Goal: Task Accomplishment & Management: Manage account settings

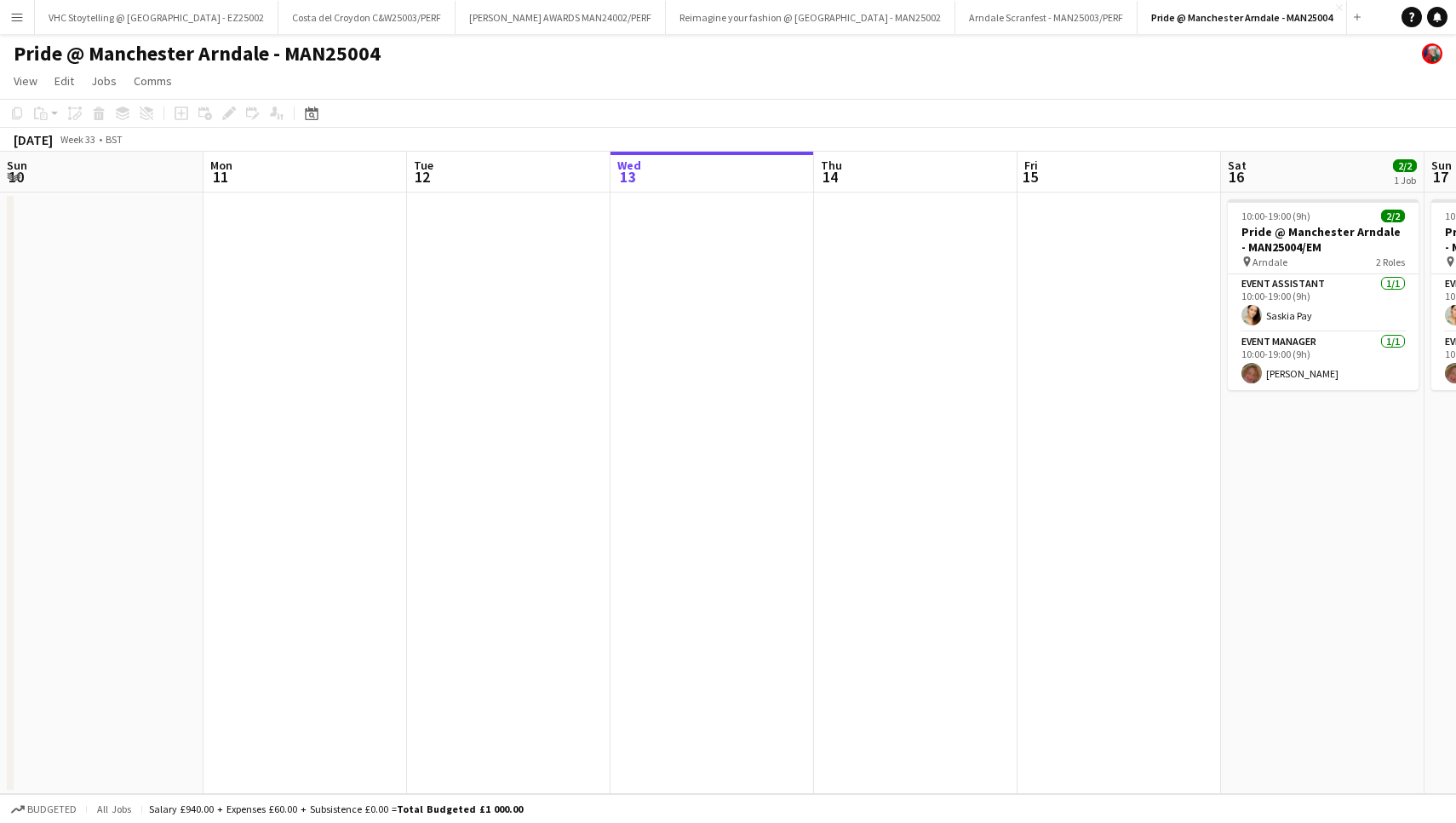
scroll to position [0, 407]
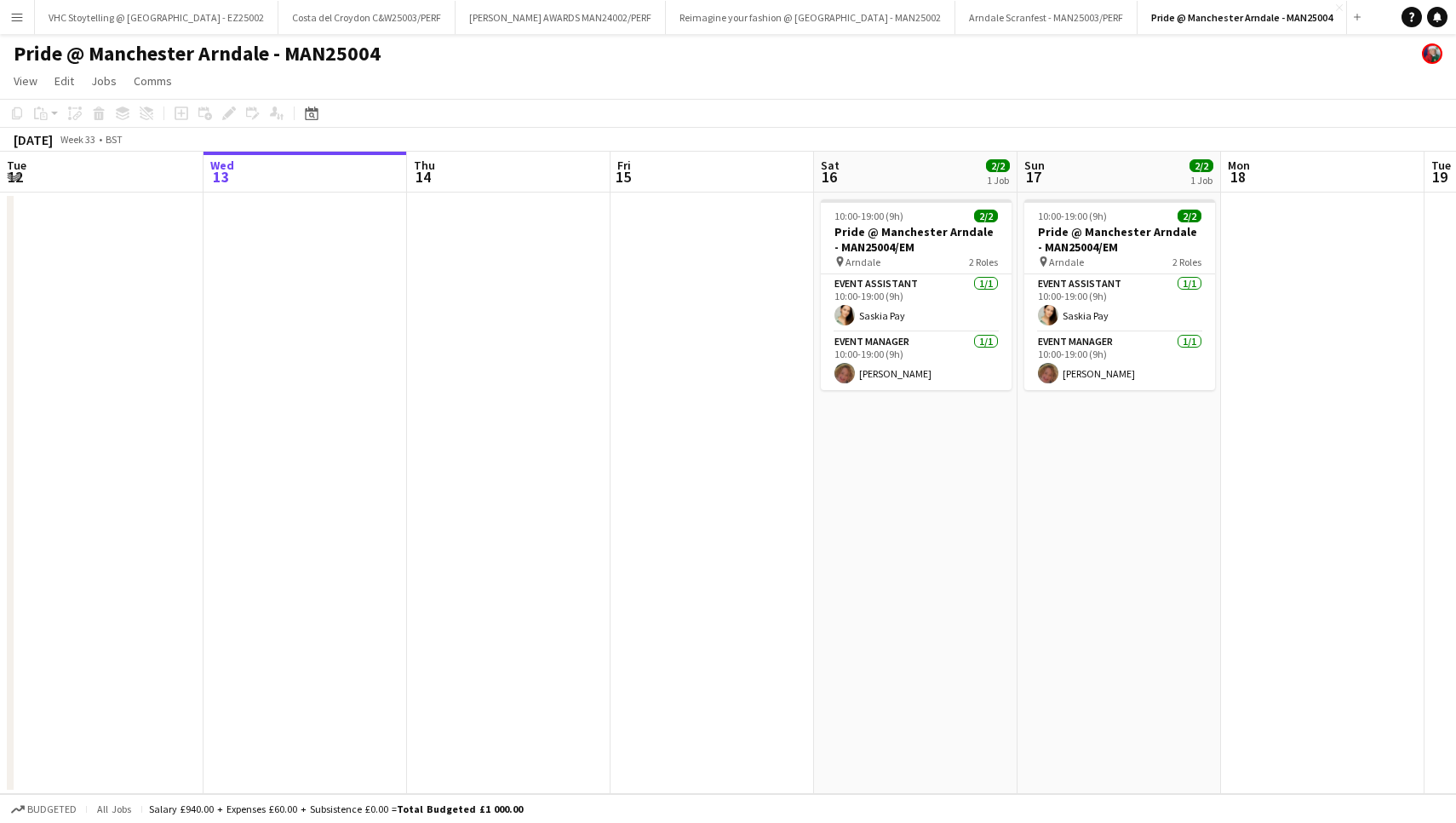
click at [989, 173] on div "1 Job" at bounding box center [998, 180] width 24 height 14
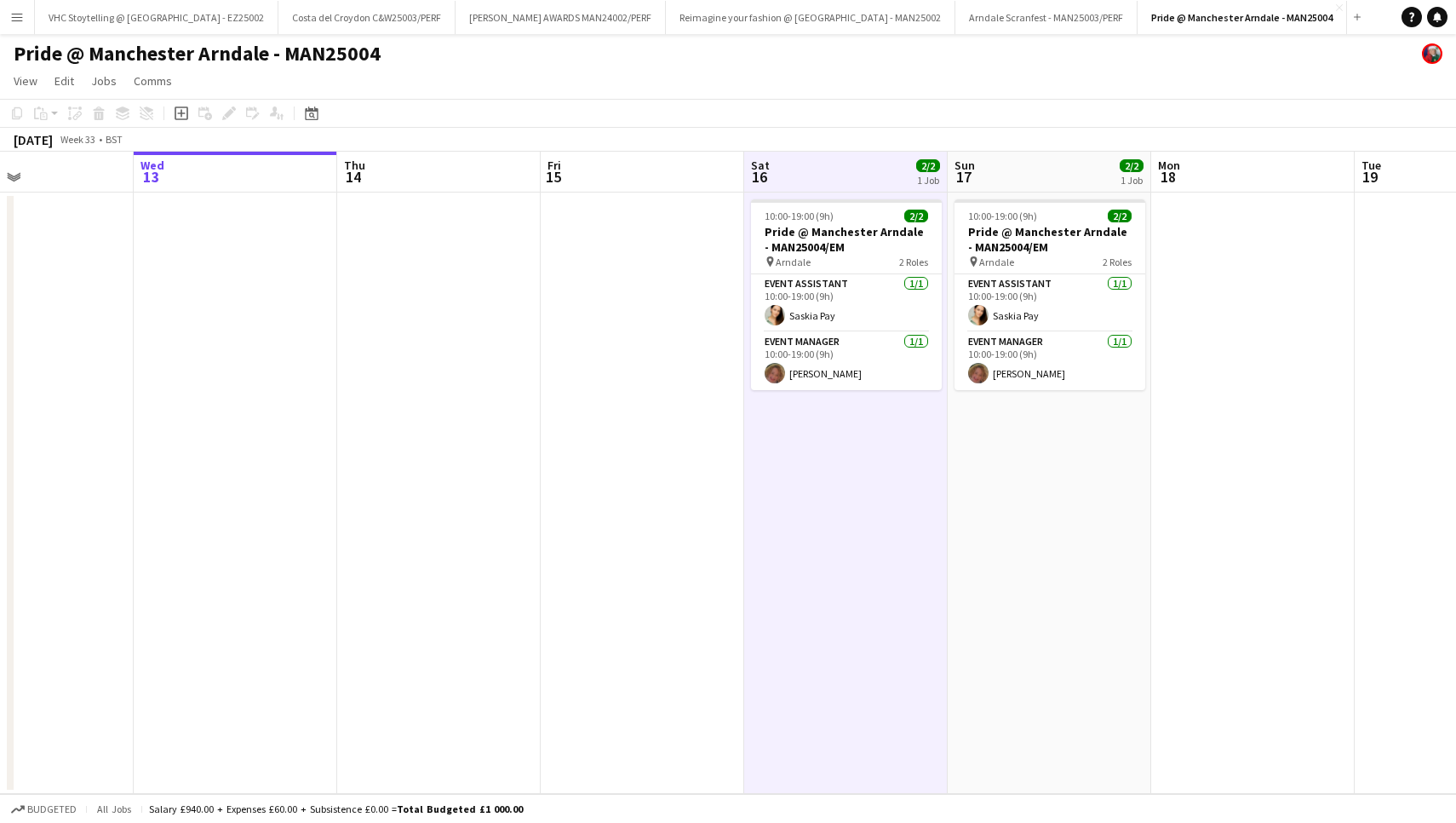
scroll to position [0, 488]
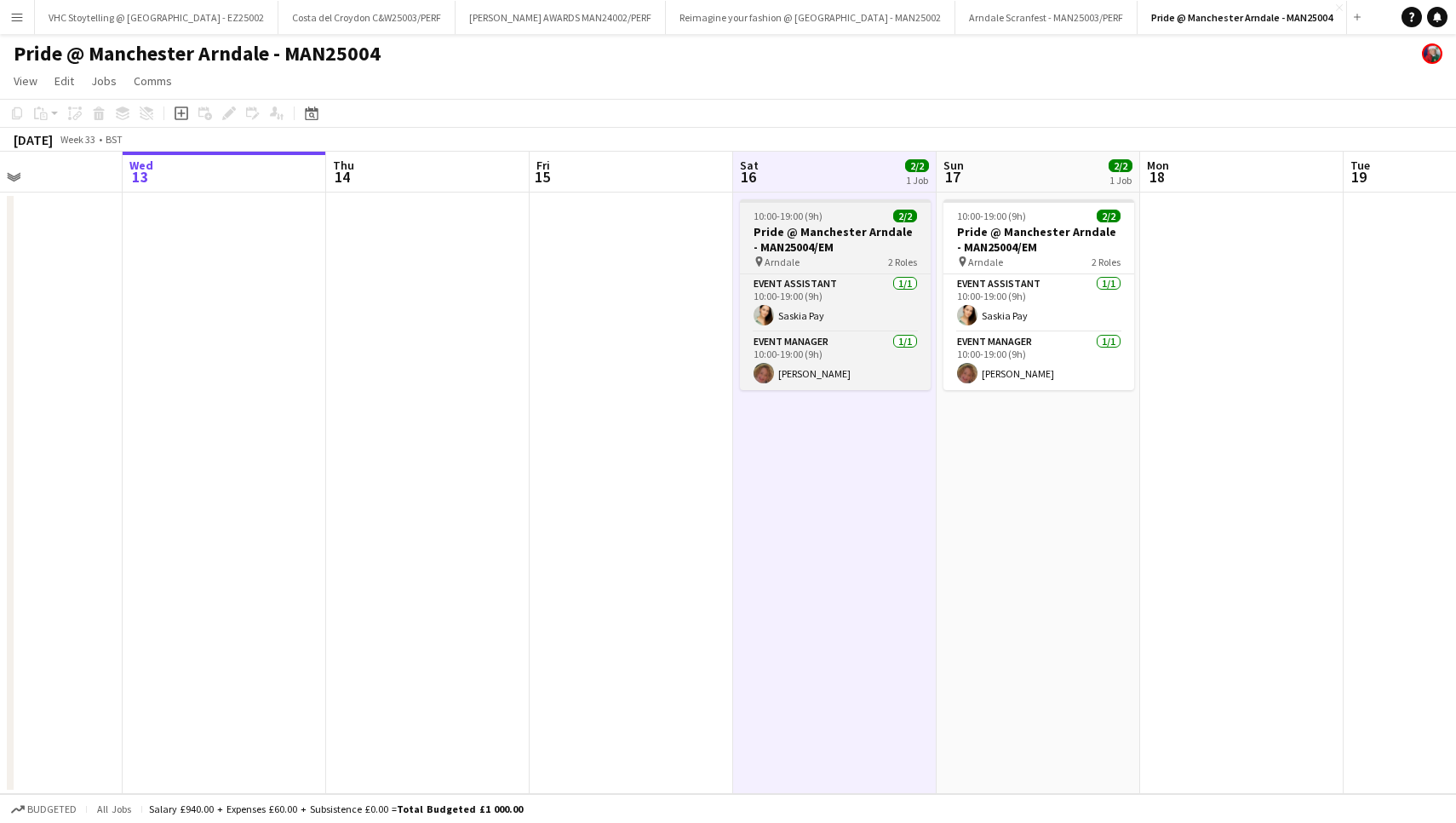
click at [905, 216] on span "2/2" at bounding box center [905, 216] width 24 height 13
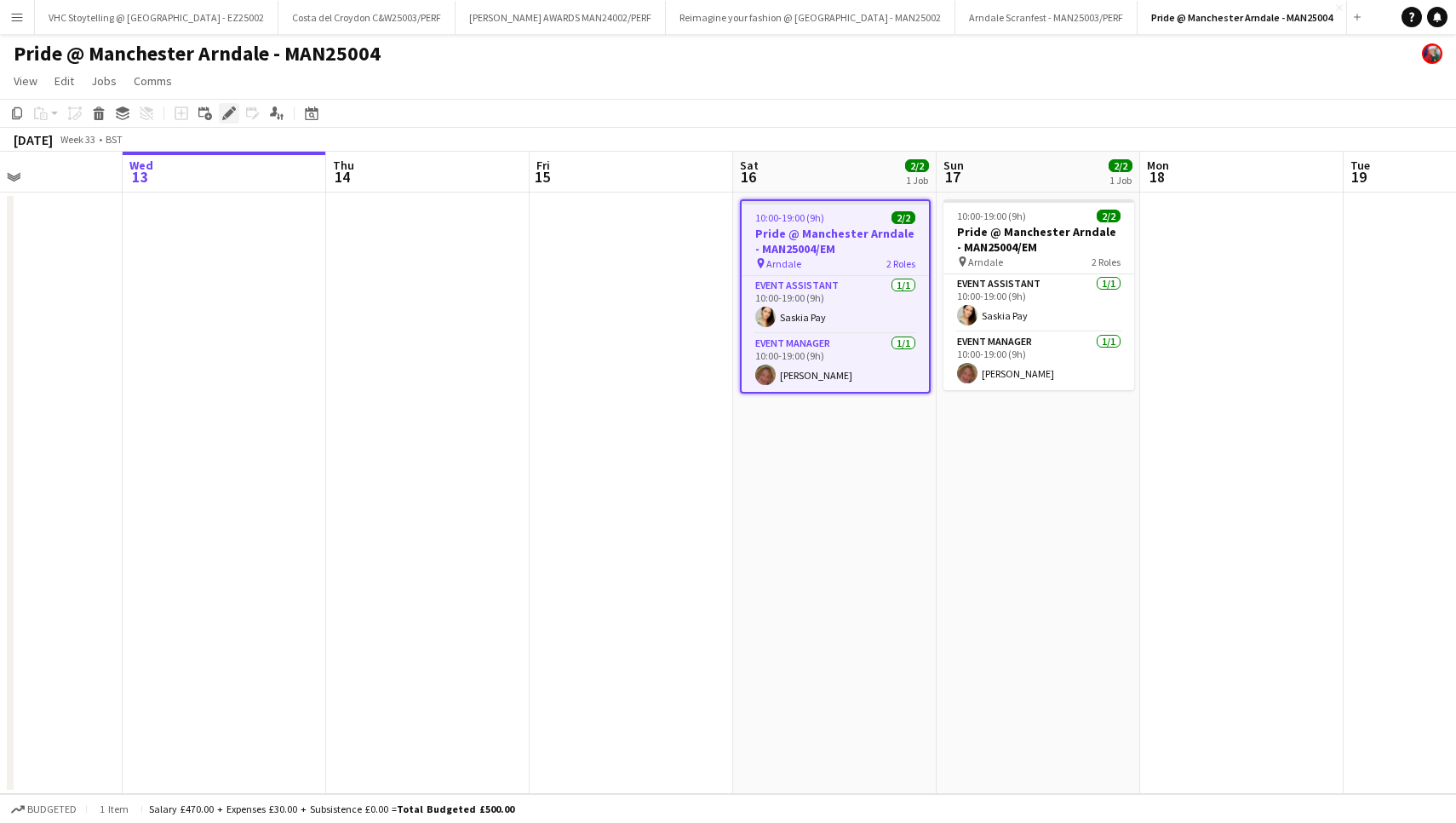
click at [231, 113] on icon at bounding box center [228, 113] width 10 height 10
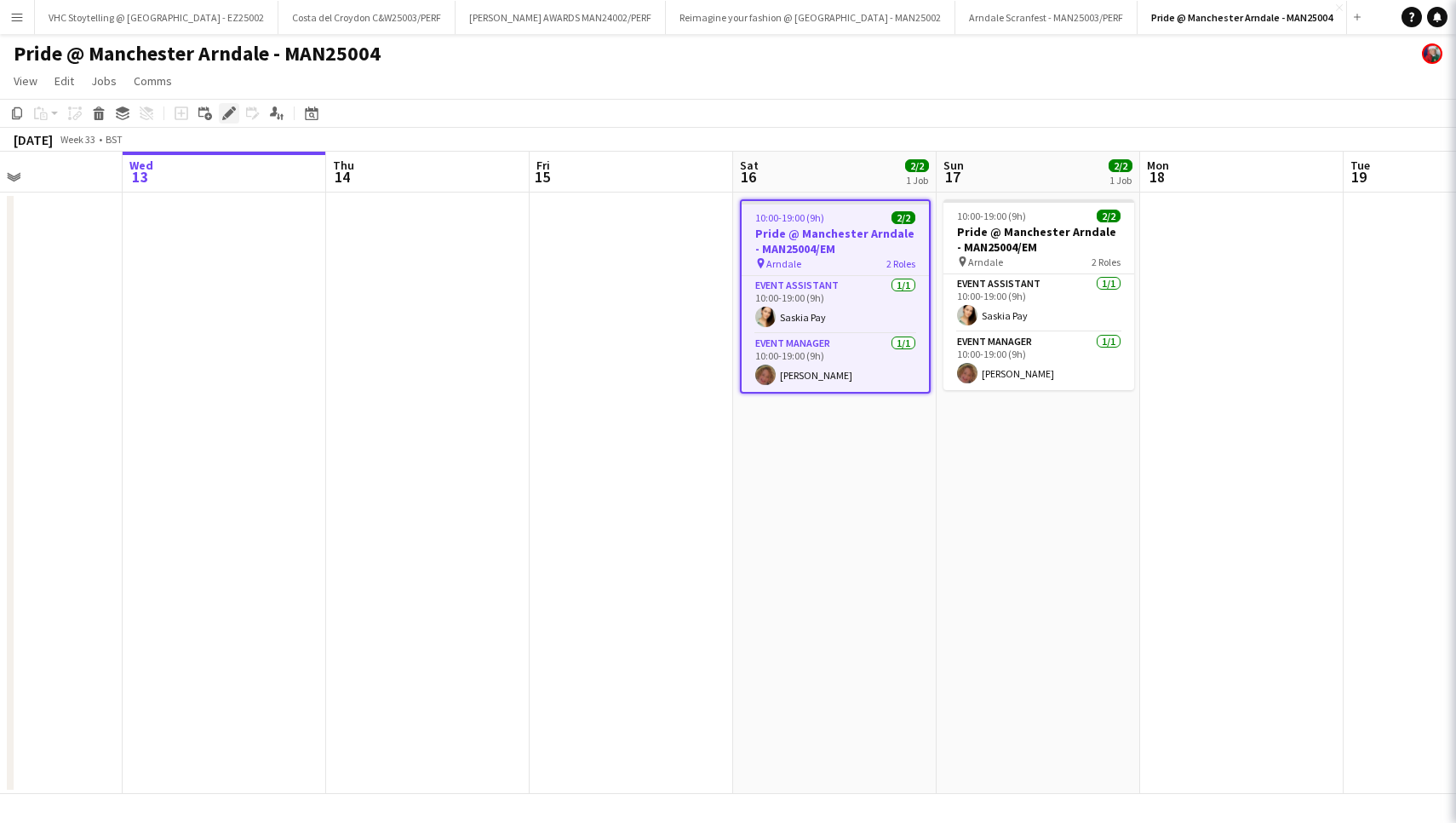
type input "**********"
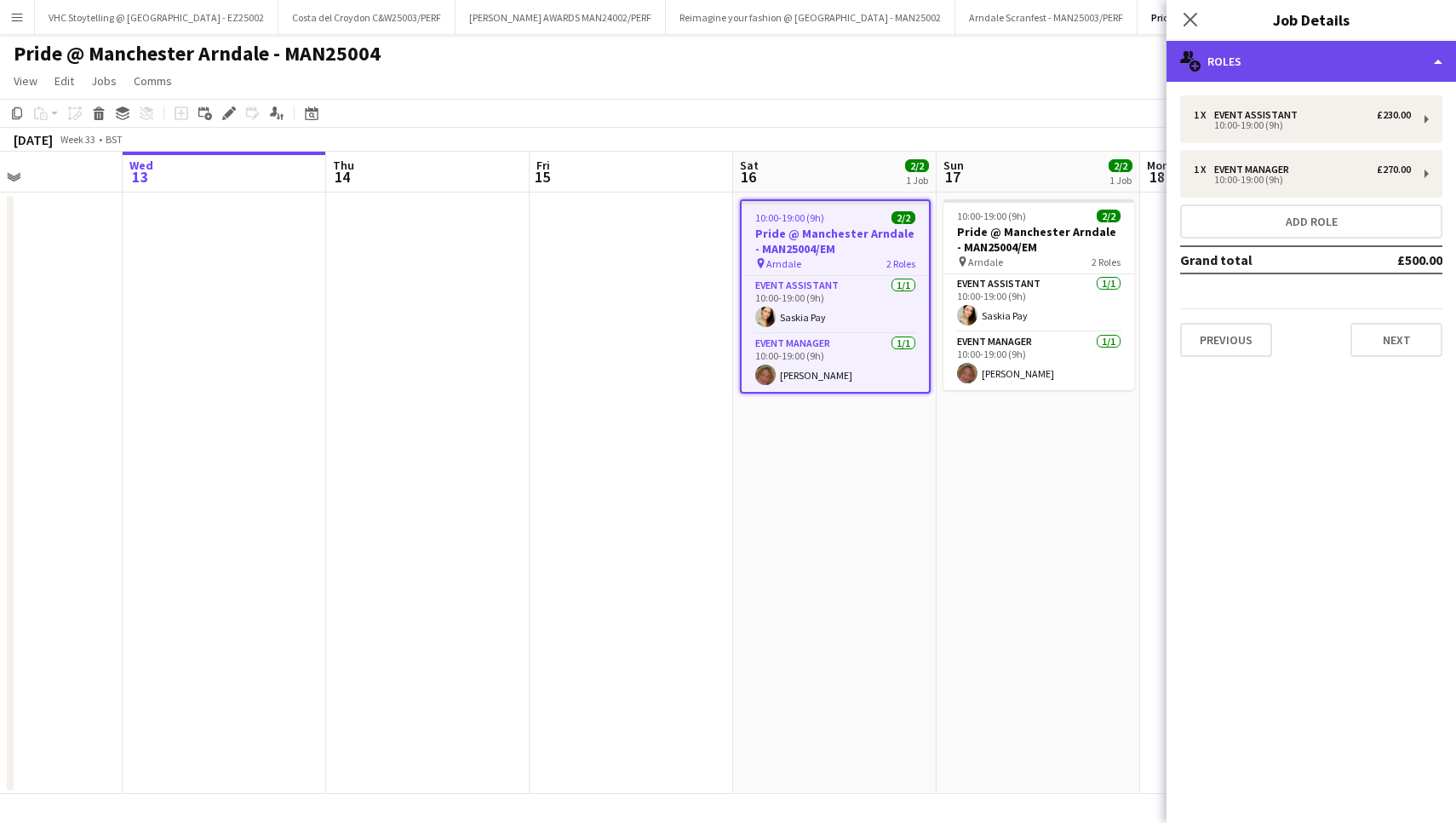
click at [1229, 63] on div "multiple-users-add Roles" at bounding box center [1312, 61] width 290 height 41
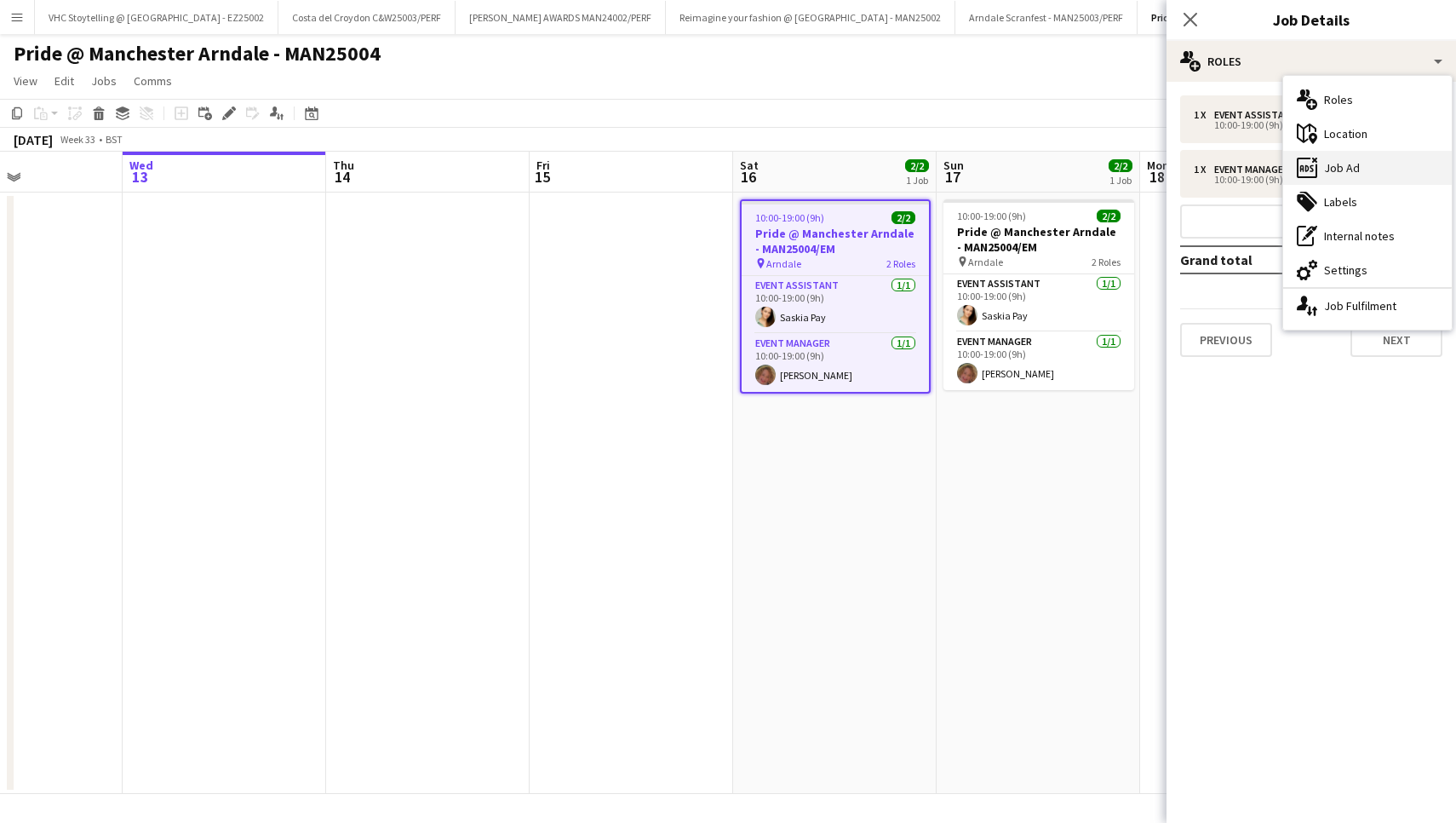
click at [1319, 172] on div "ads-window Job Ad" at bounding box center [1367, 168] width 169 height 34
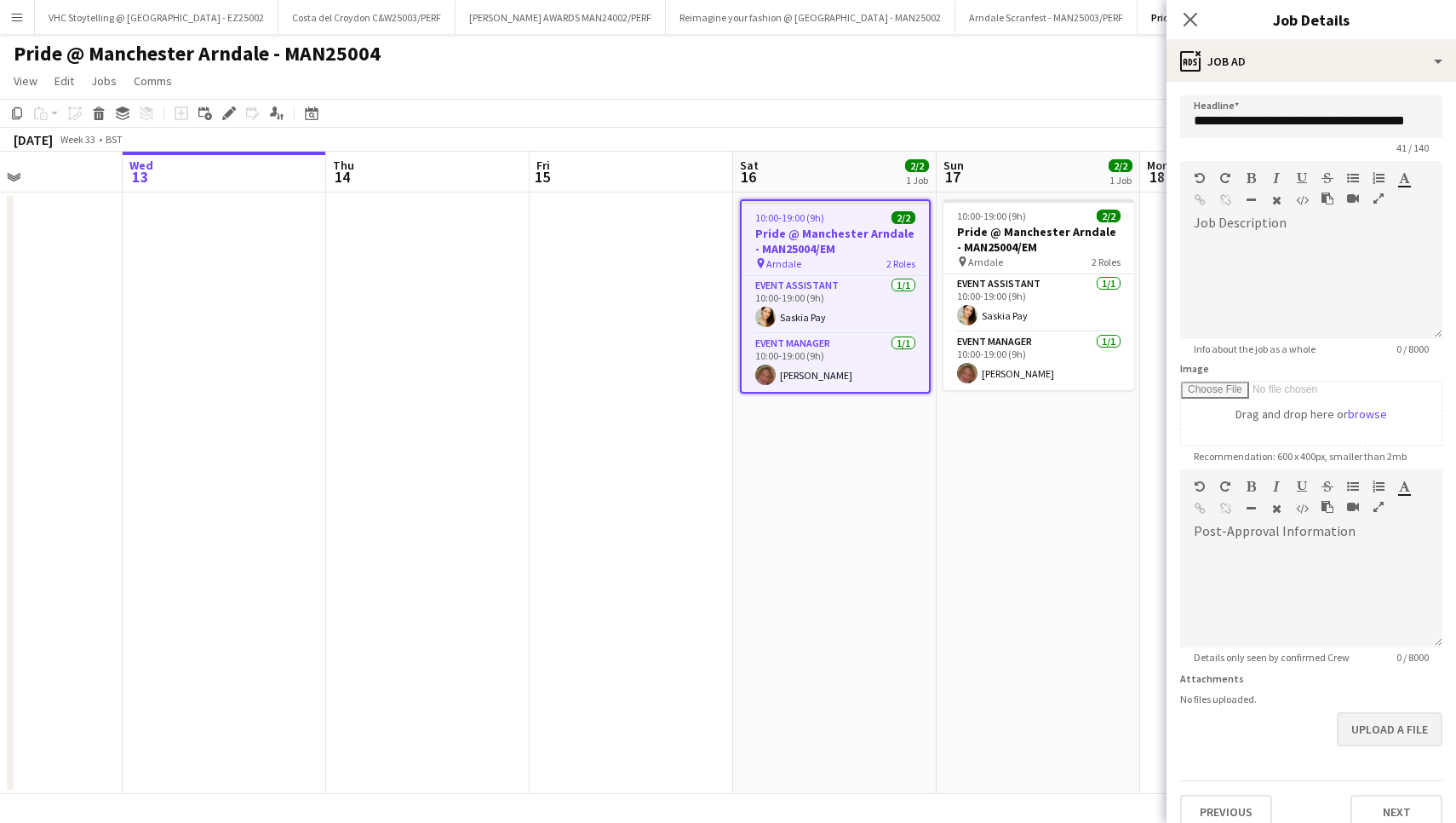
click at [1380, 731] on button "Upload a file" at bounding box center [1390, 729] width 105 height 34
click at [1380, 735] on button "Upload a file" at bounding box center [1390, 729] width 105 height 34
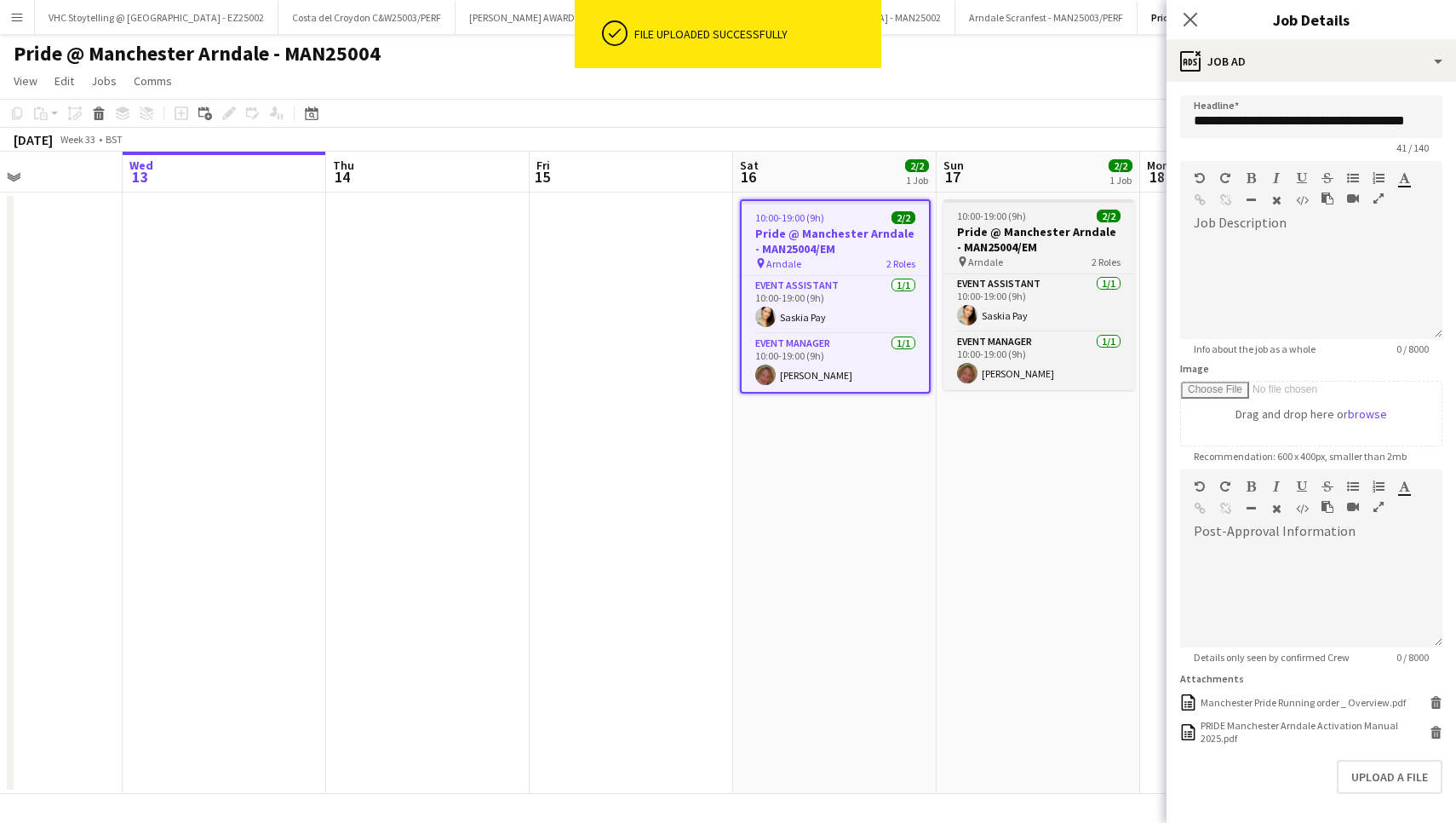
click at [1113, 212] on span "2/2" at bounding box center [1108, 216] width 24 height 13
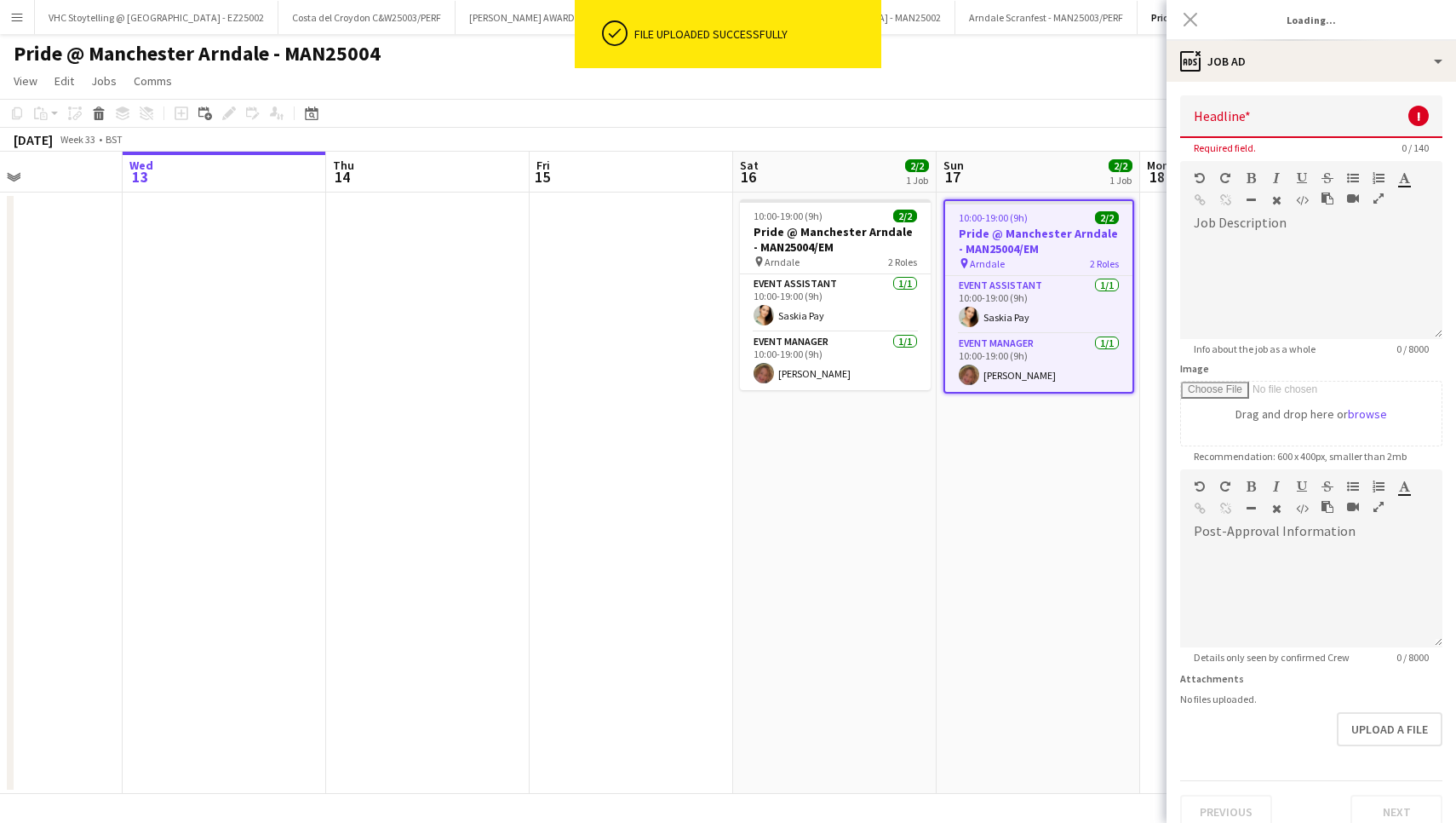
type input "**********"
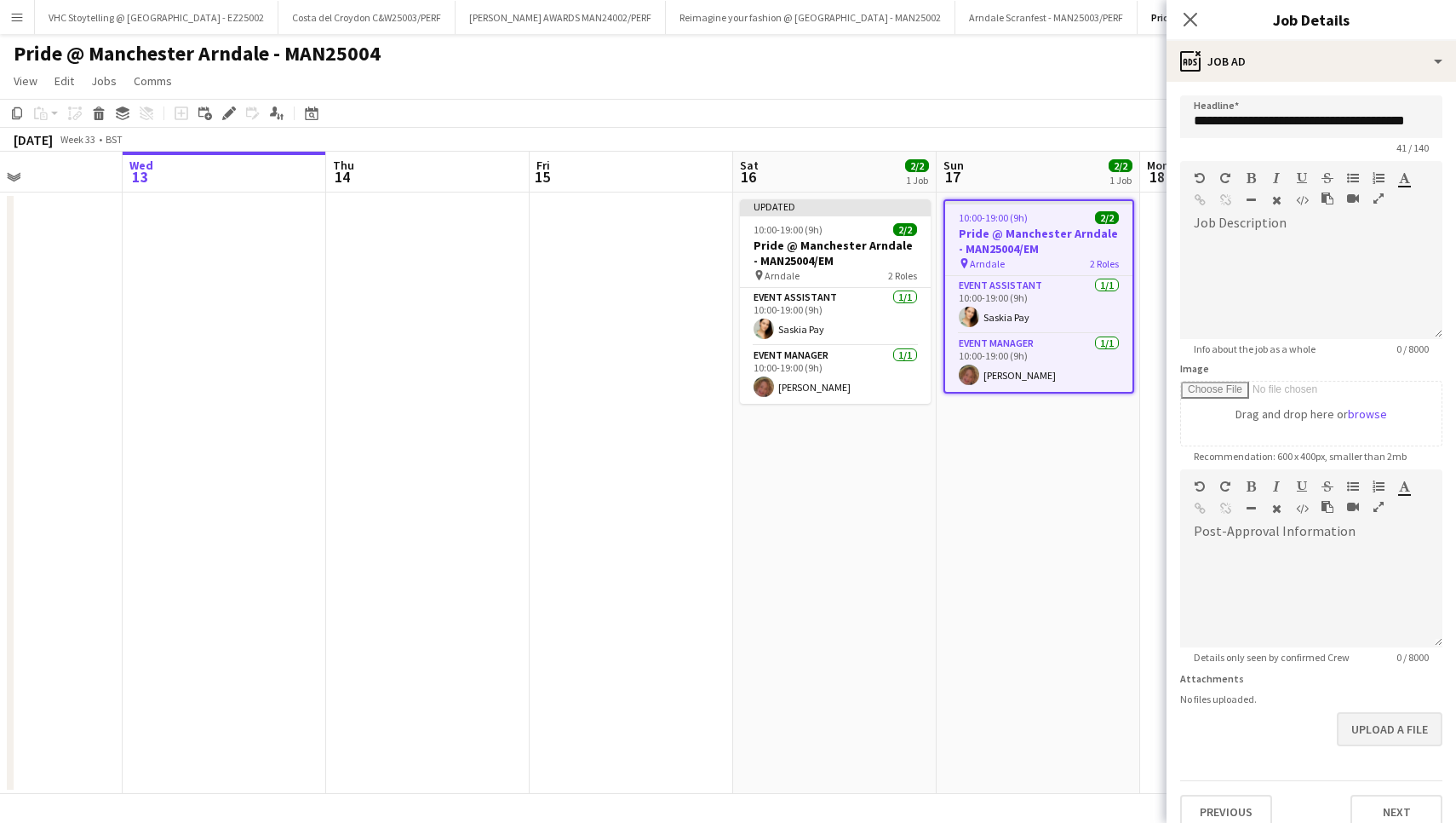
click at [1353, 733] on button "Upload a file" at bounding box center [1390, 729] width 105 height 34
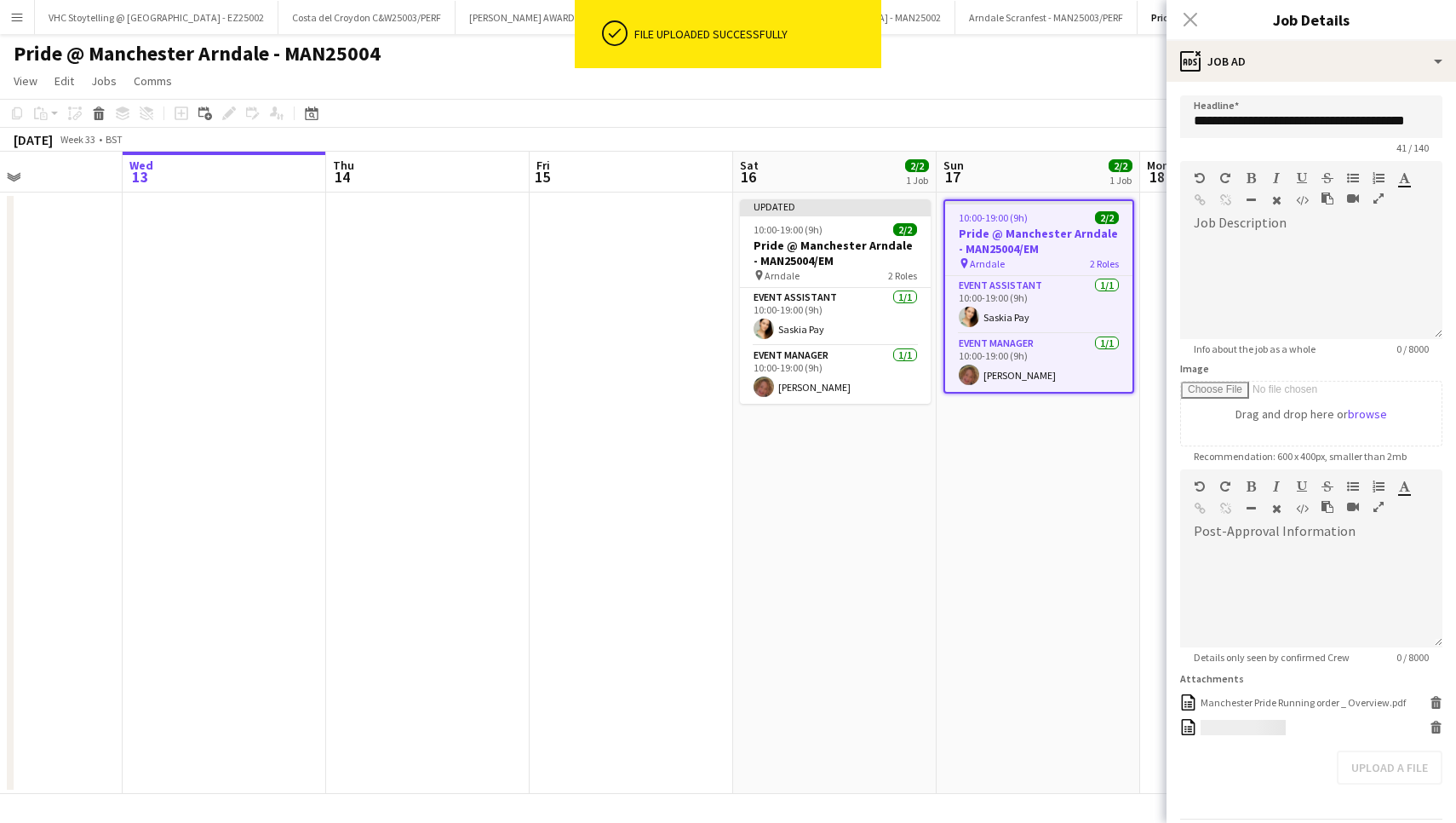
click at [1029, 566] on app-date-cell "10:00-19:00 (9h) 2/2 Pride @ Manchester Arndale - MAN25004/EM pin Arndale 2 Rol…" at bounding box center [1039, 493] width 204 height 602
click at [1189, 16] on div "Close pop-in" at bounding box center [1191, 19] width 47 height 40
click at [1108, 62] on div "Pride @ Manchester Arndale - MAN25004" at bounding box center [728, 50] width 1456 height 32
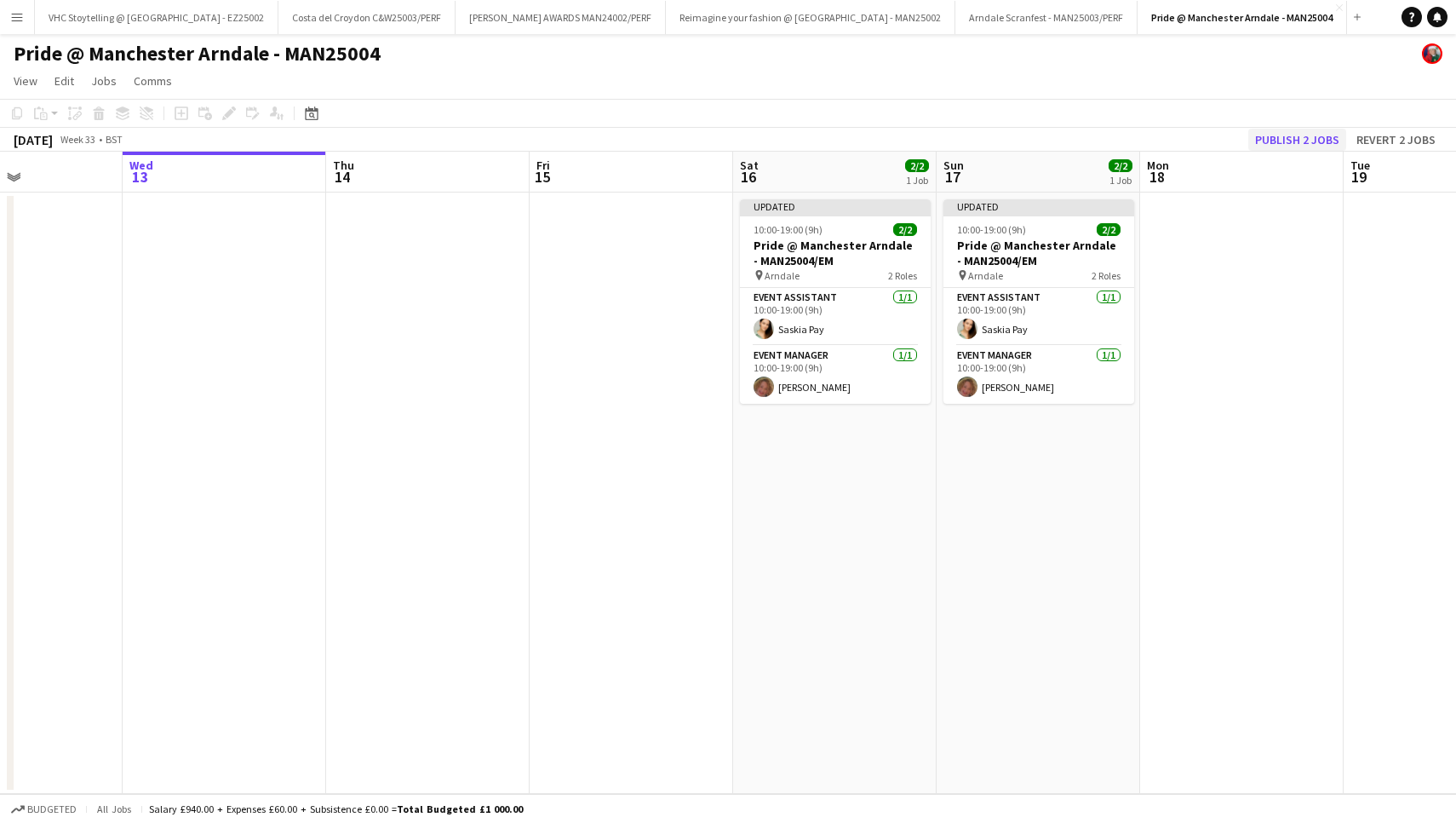
click at [1299, 138] on button "Publish 2 jobs" at bounding box center [1298, 139] width 98 height 22
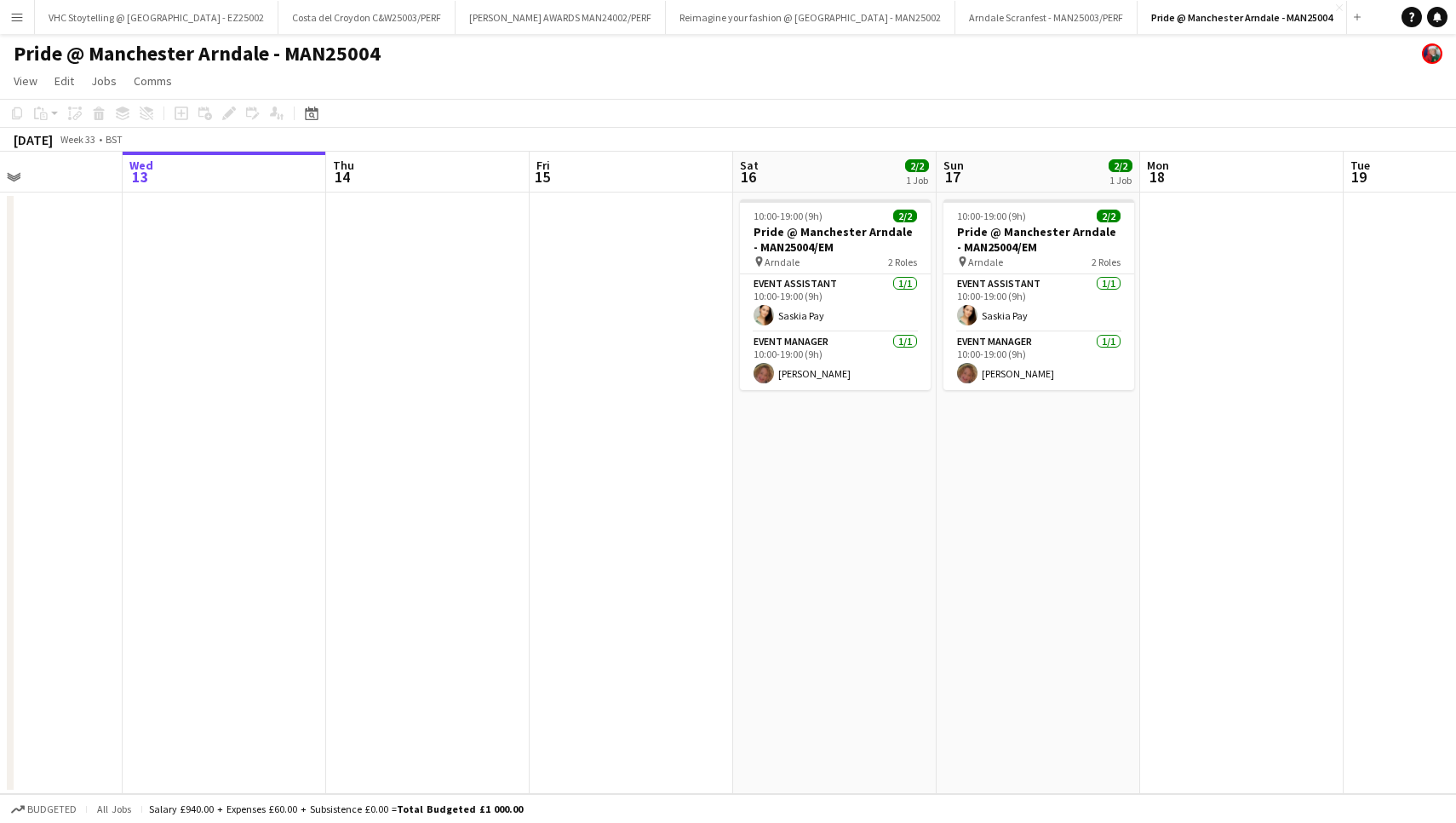
click at [1031, 515] on app-date-cell "10:00-19:00 (9h) 2/2 Pride @ Manchester Arndale - MAN25004/EM pin Arndale 2 Rol…" at bounding box center [1039, 493] width 204 height 602
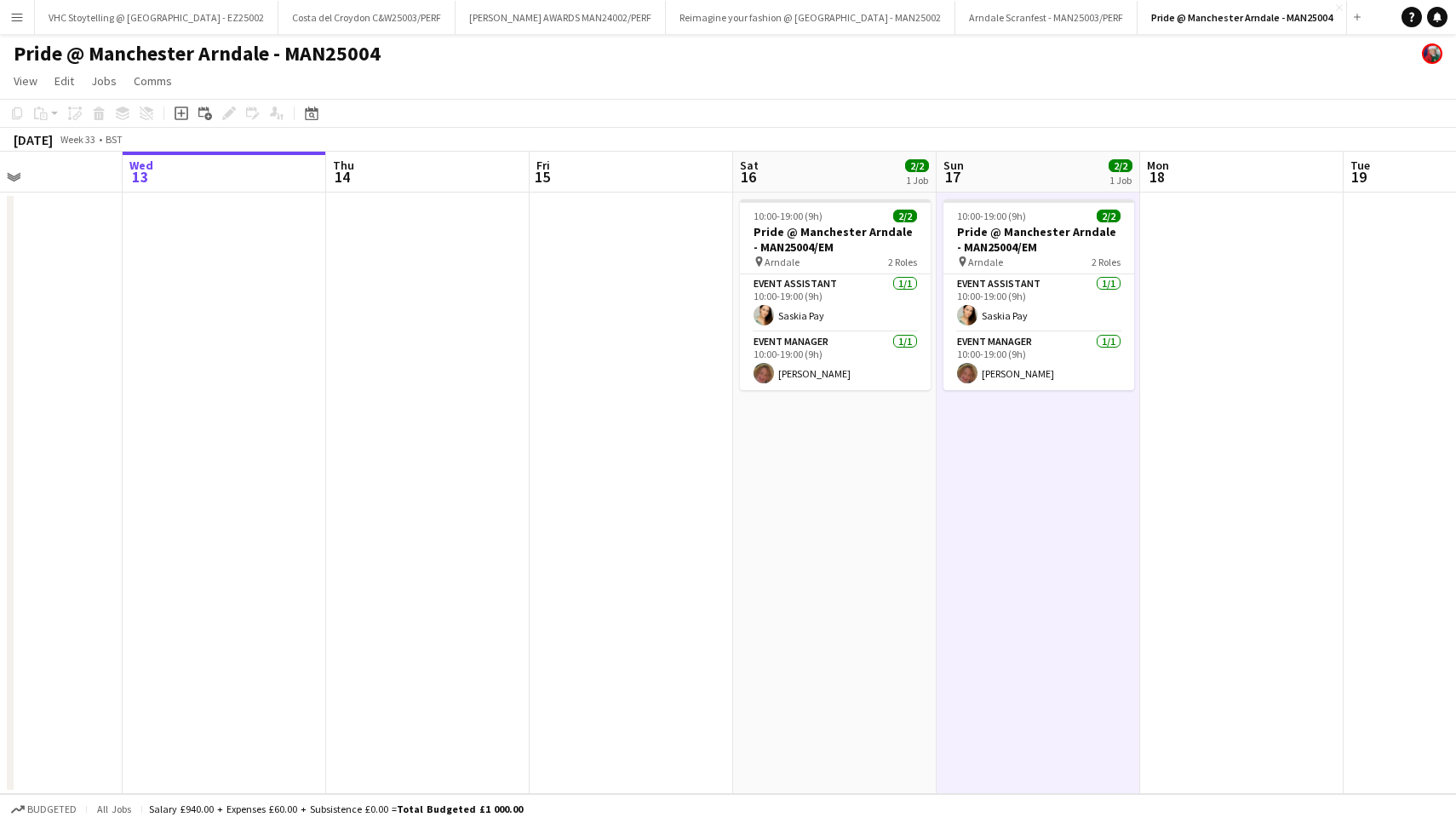
scroll to position [0, 0]
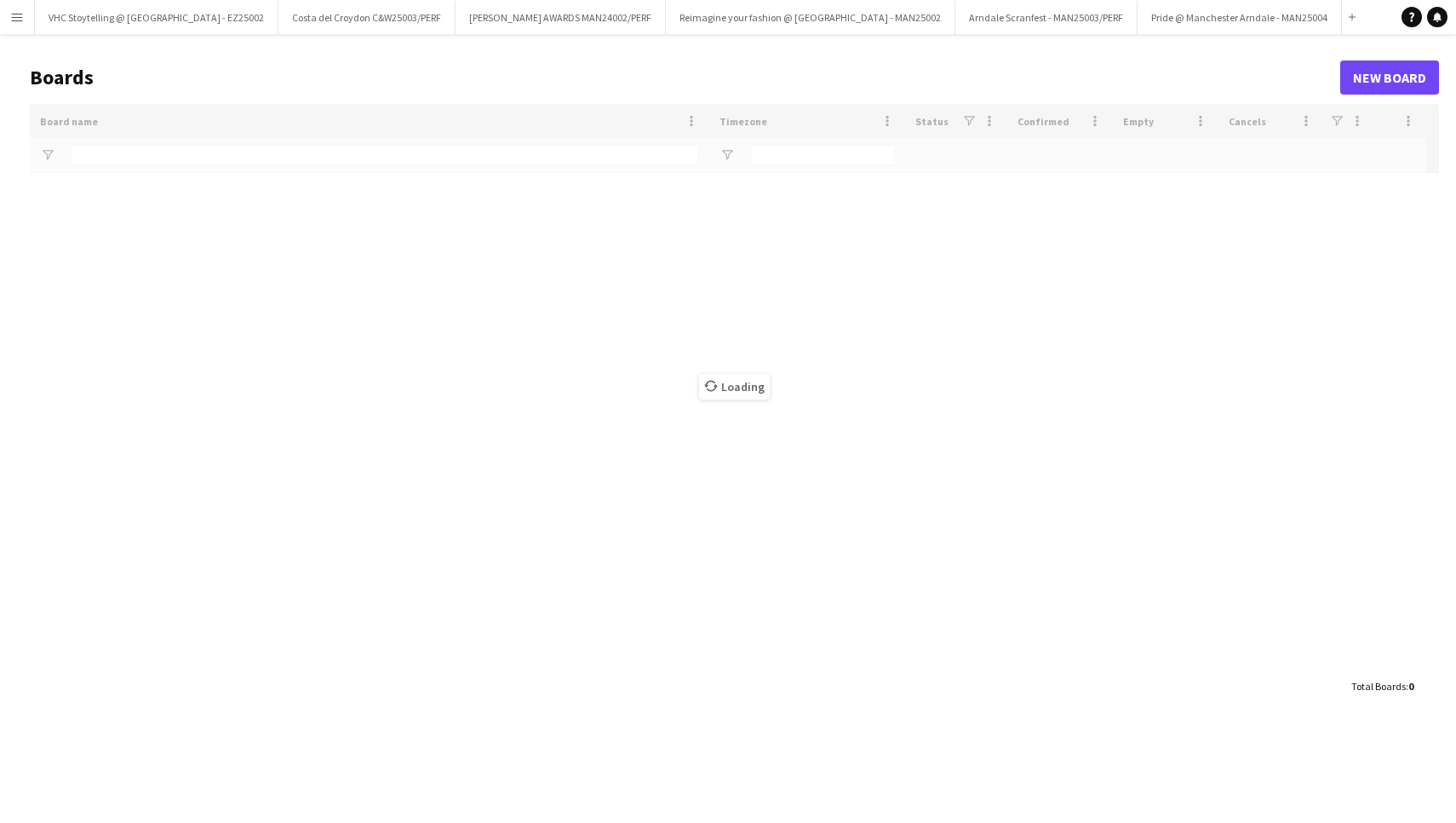
type input "***"
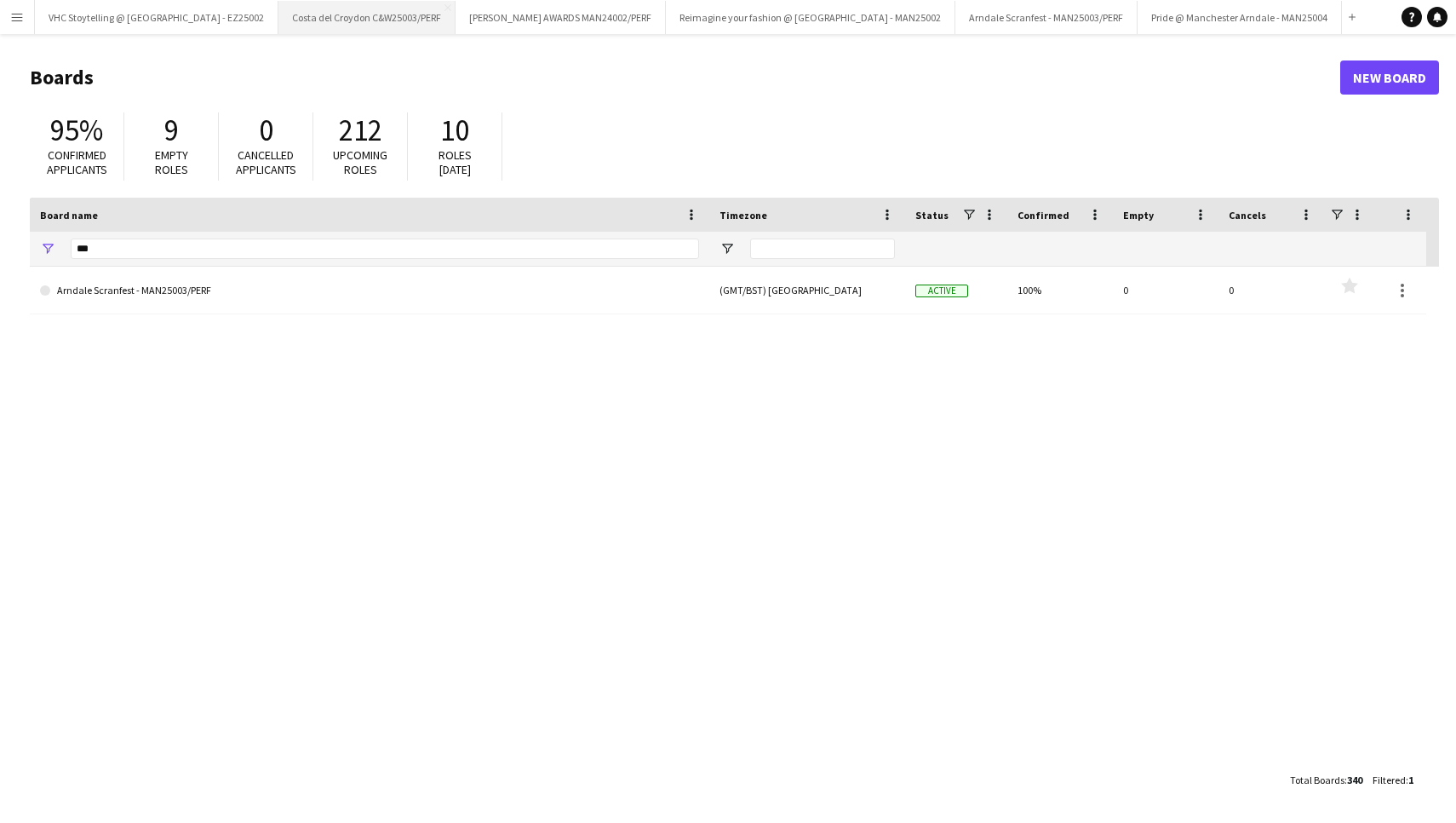
click at [347, 24] on button "Costa del Croydon C&W25003/PERF Close" at bounding box center [367, 18] width 177 height 33
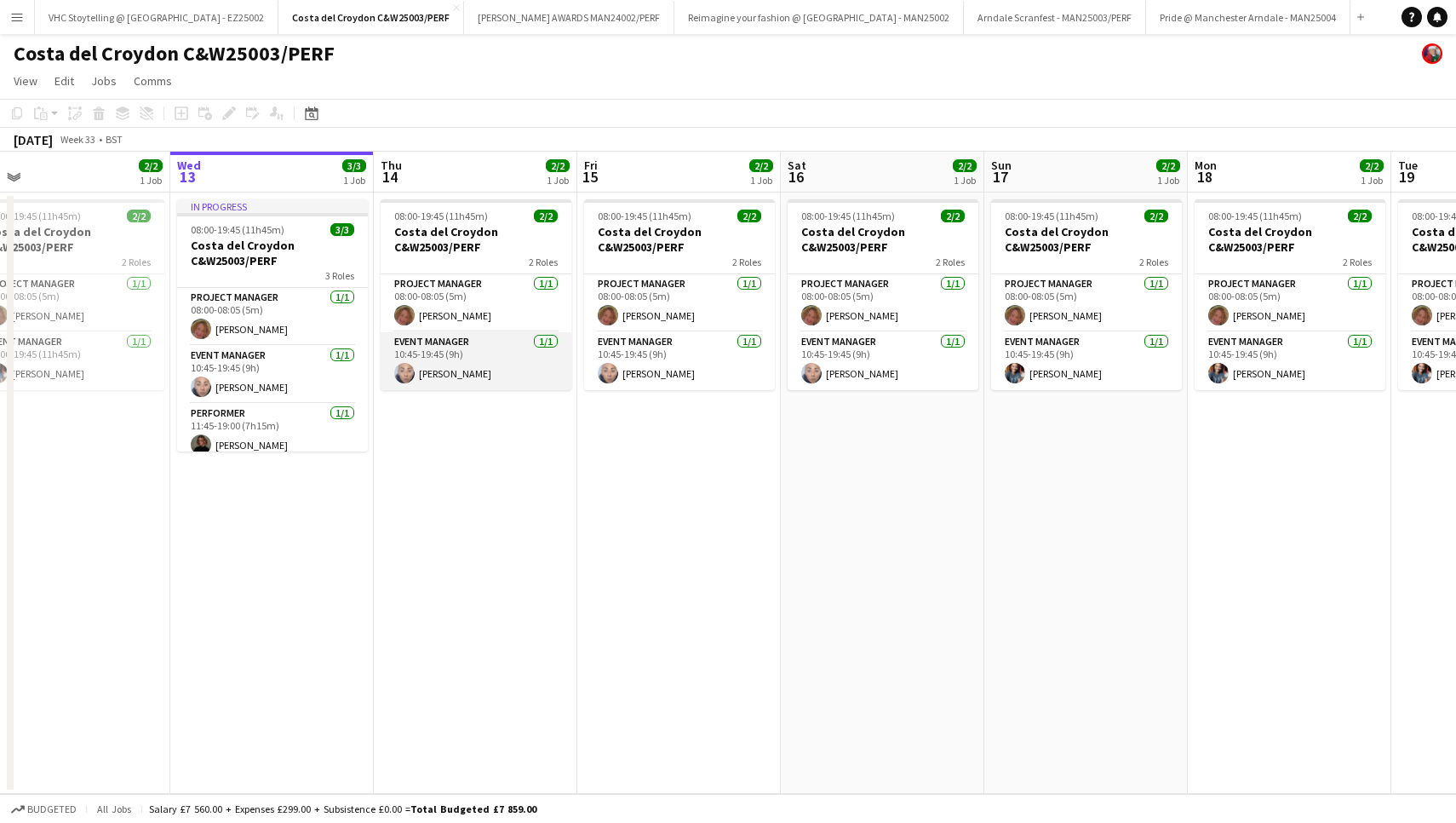
click at [436, 372] on app-card-role "Event Manager [DATE] 10:45-19:45 (9h) [PERSON_NAME]" at bounding box center [475, 361] width 191 height 58
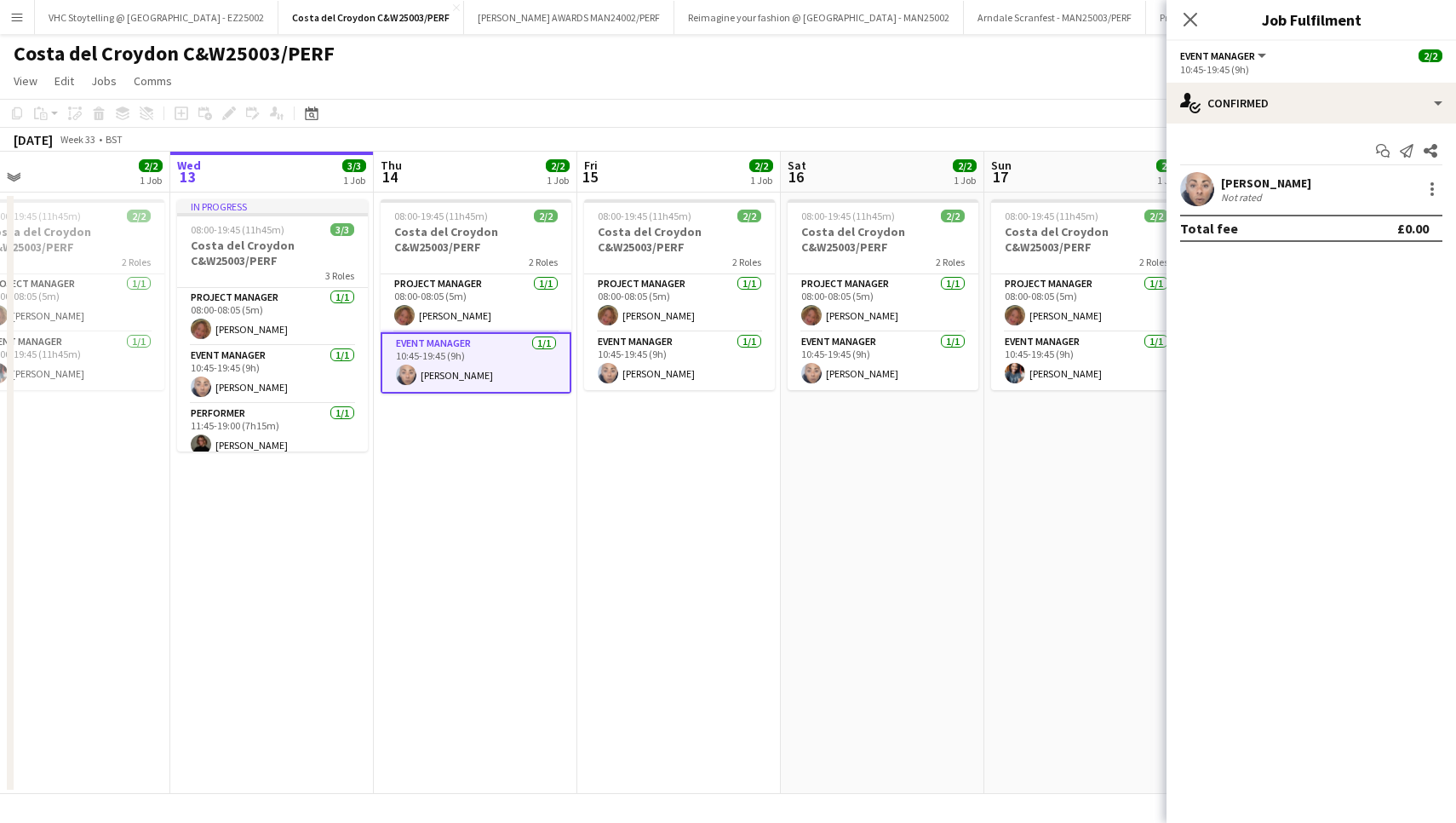
click at [1260, 185] on div "[PERSON_NAME]" at bounding box center [1266, 183] width 90 height 15
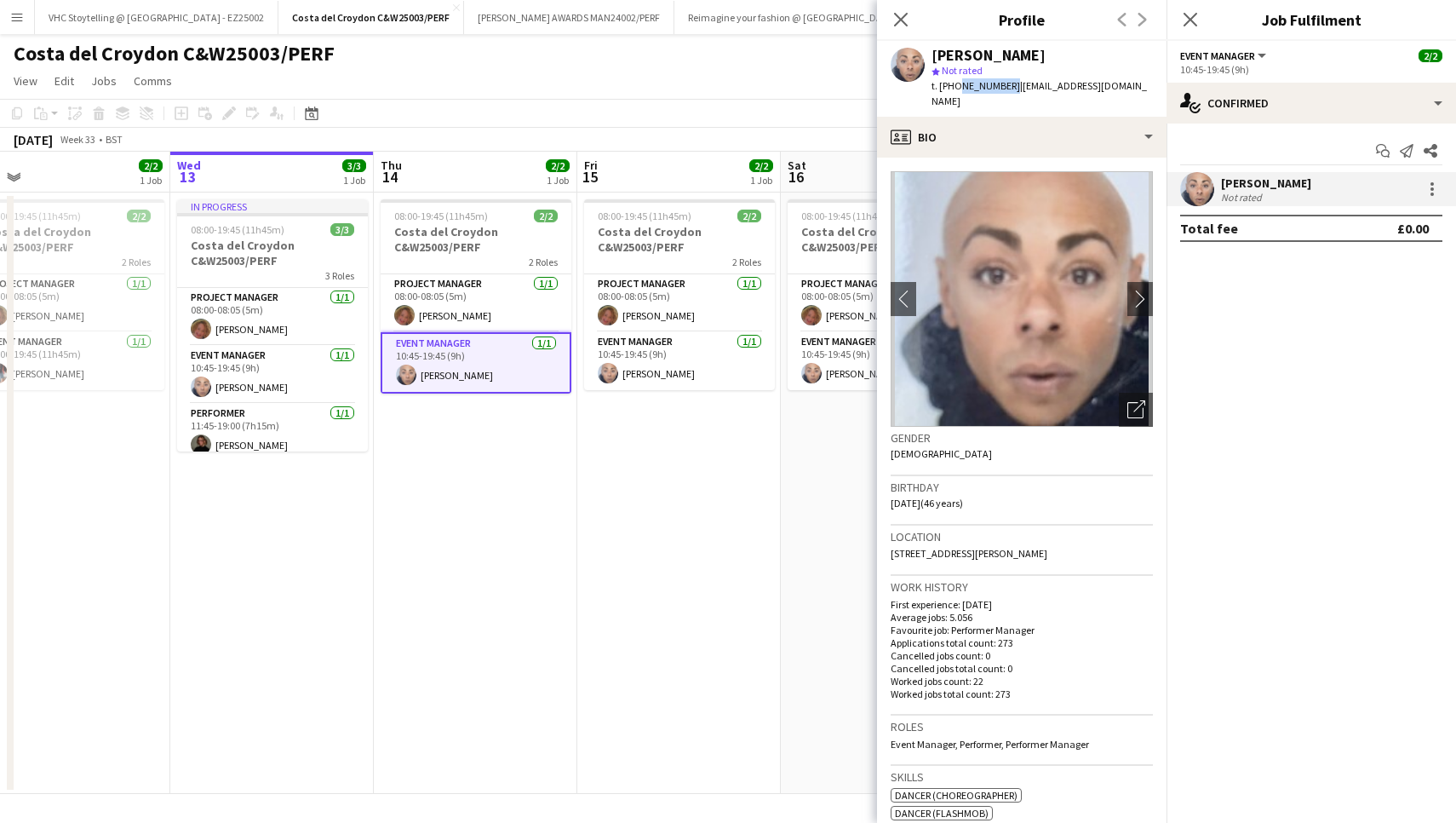
drag, startPoint x: 1006, startPoint y: 84, endPoint x: 955, endPoint y: 81, distance: 51.1
click at [955, 81] on span "t. [PHONE_NUMBER]" at bounding box center [976, 85] width 89 height 13
copy span "7957932101"
click at [630, 444] on app-date-cell "08:00-19:45 (11h45m) 2/2 Costa del Croydon C&W25003/PERF 2 Roles Project Manage…" at bounding box center [680, 493] width 204 height 602
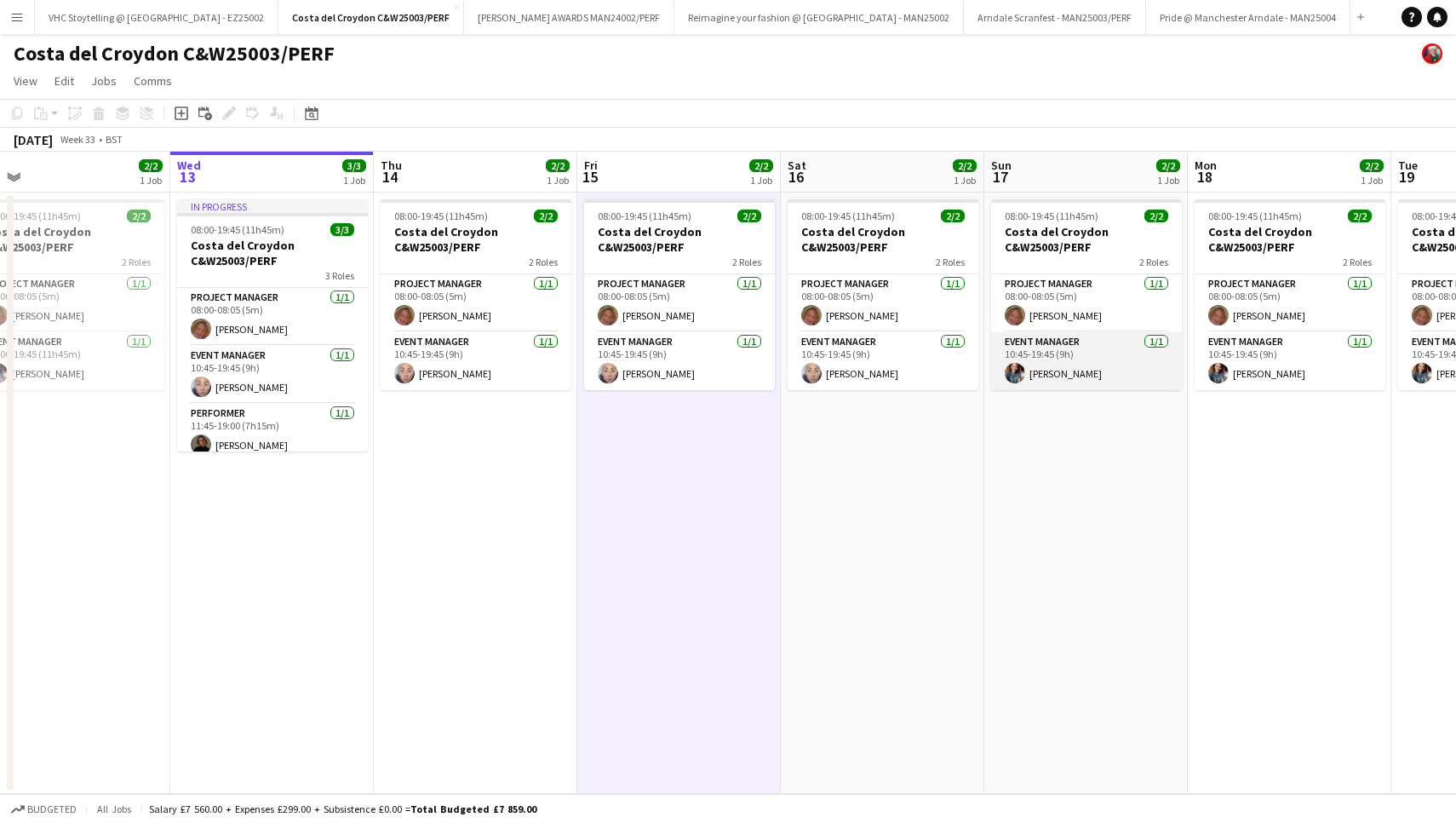
click at [1064, 366] on app-card-role "Event Manager [DATE] 10:45-19:45 (9h) [PERSON_NAME]" at bounding box center [1086, 361] width 191 height 58
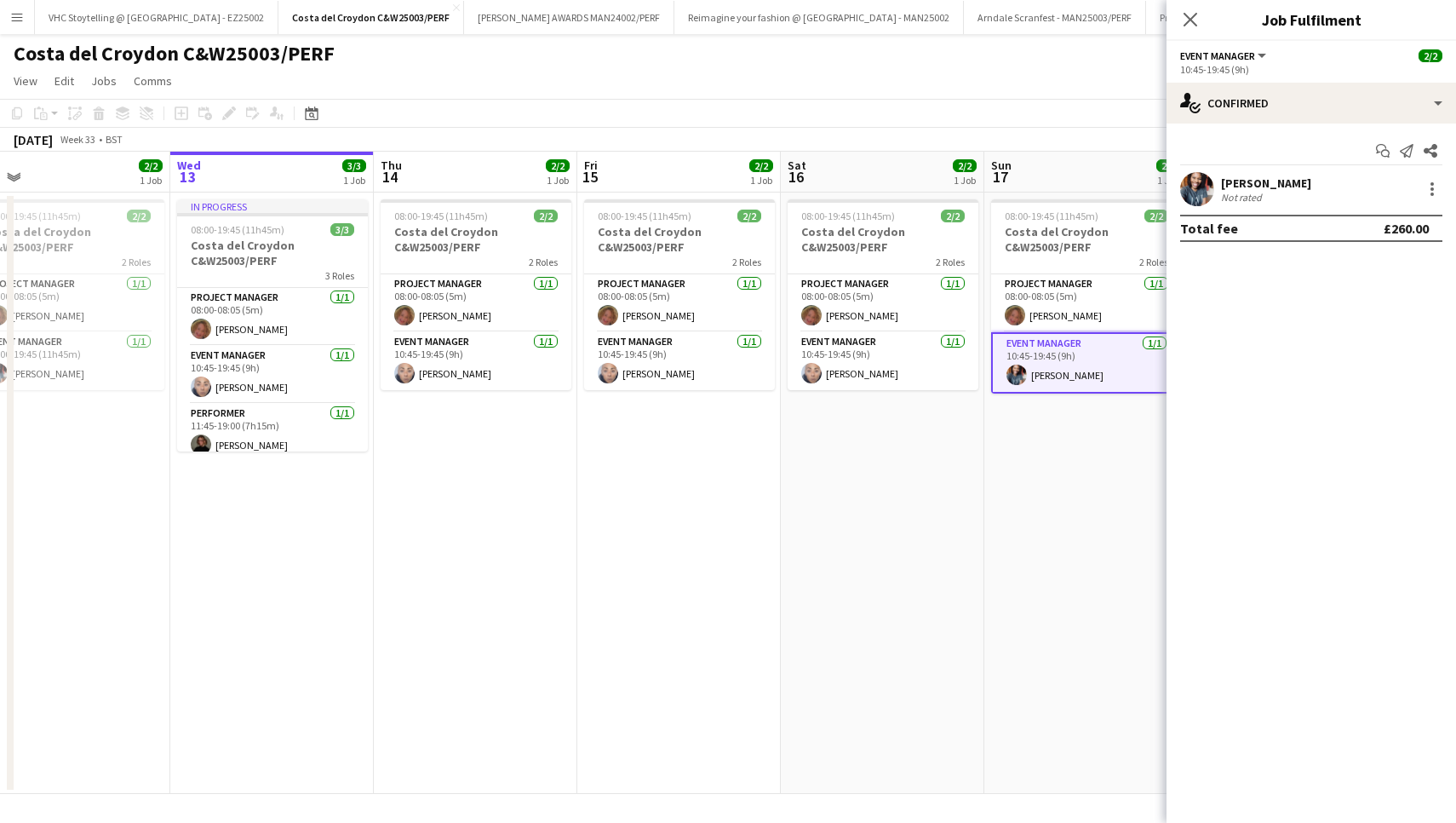
click at [1235, 178] on div "[PERSON_NAME]" at bounding box center [1266, 183] width 90 height 15
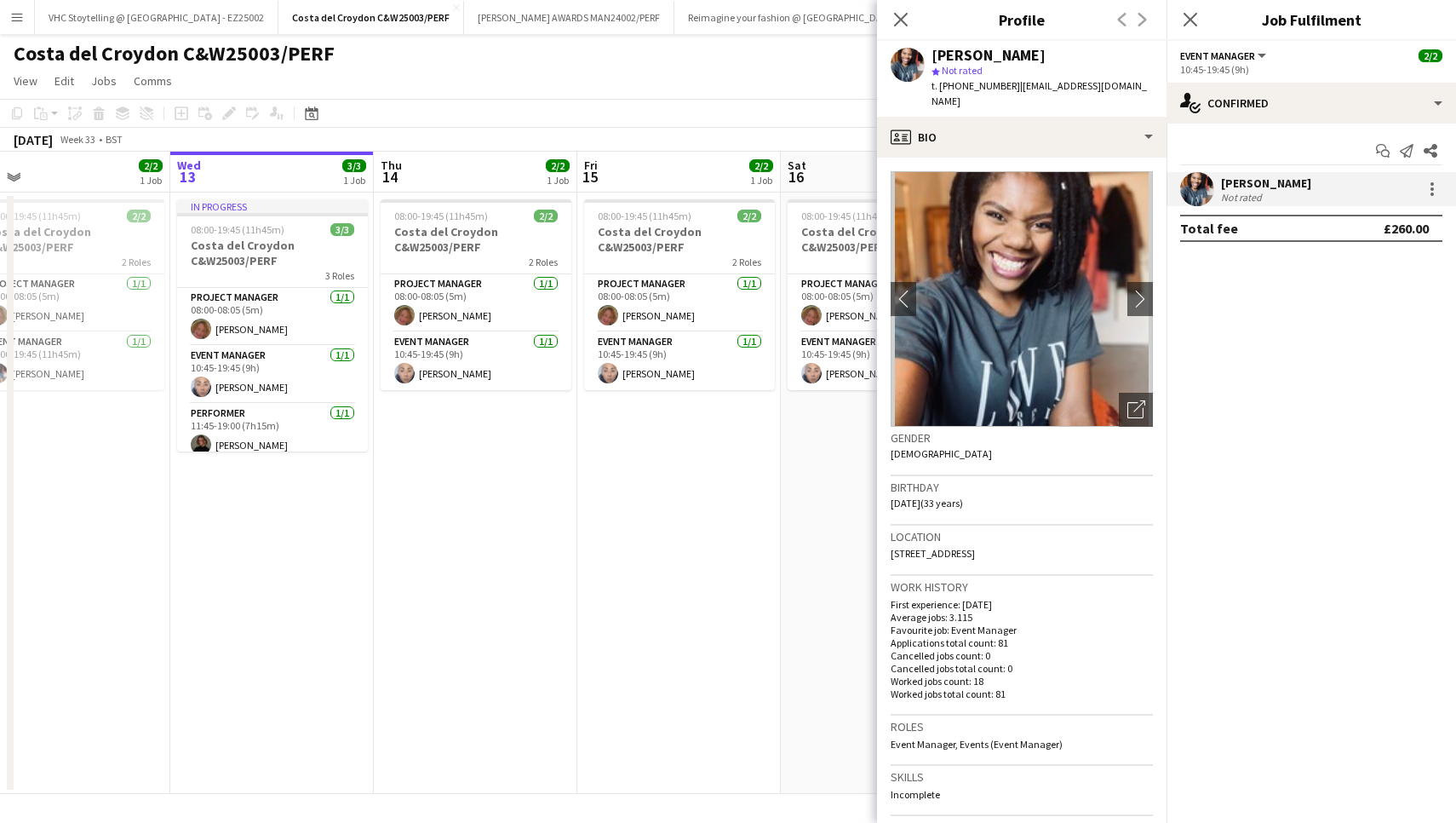
drag, startPoint x: 1010, startPoint y: 87, endPoint x: 955, endPoint y: 83, distance: 55.1
click at [955, 83] on span "t. [PHONE_NUMBER]" at bounding box center [976, 85] width 89 height 13
copy span "07932985163"
click at [662, 517] on app-date-cell "08:00-19:45 (11h45m) 2/2 Costa del Croydon C&W25003/PERF 2 Roles Project Manage…" at bounding box center [680, 493] width 204 height 602
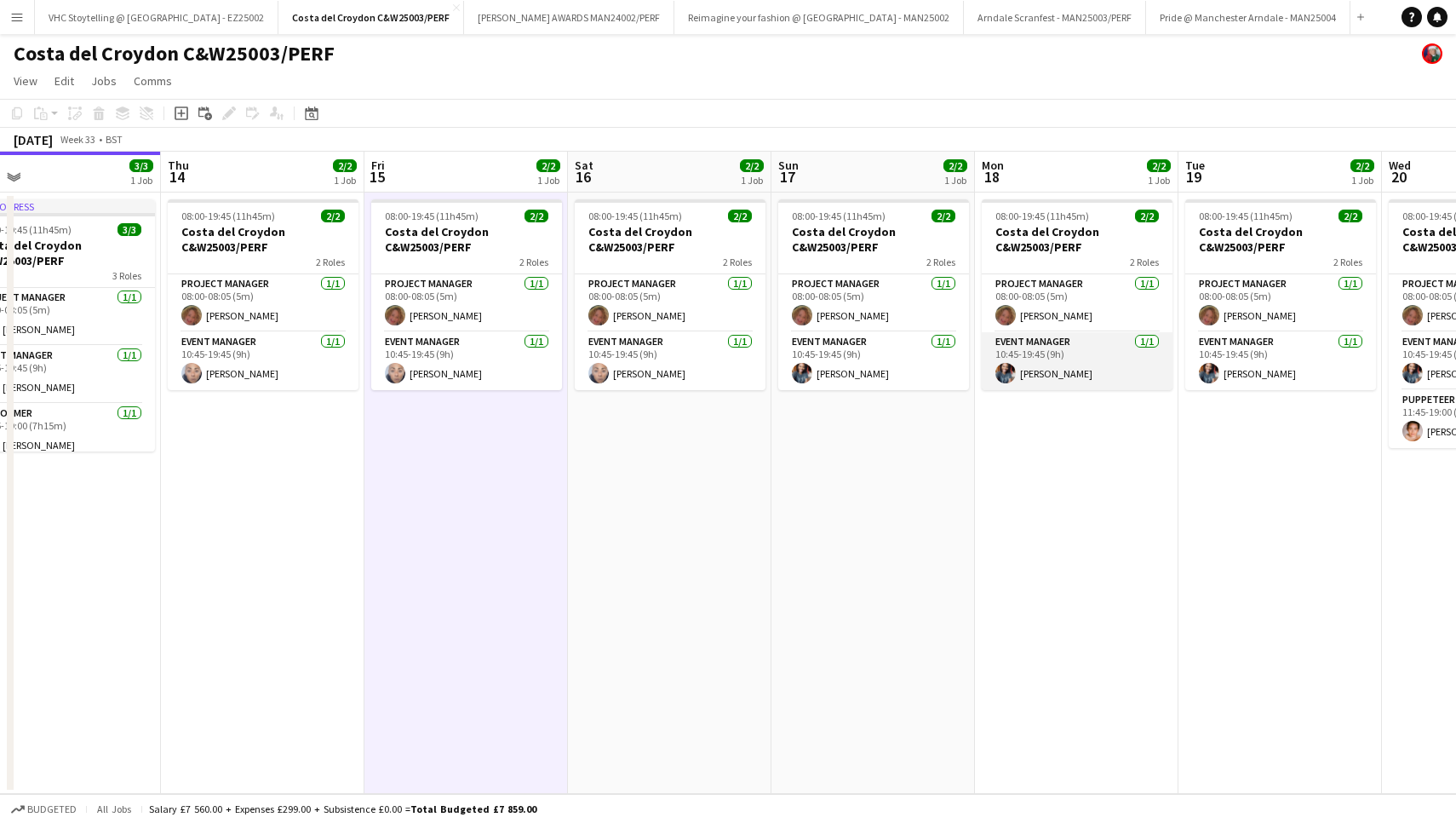
scroll to position [0, 655]
